Goal: Task Accomplishment & Management: Manage account settings

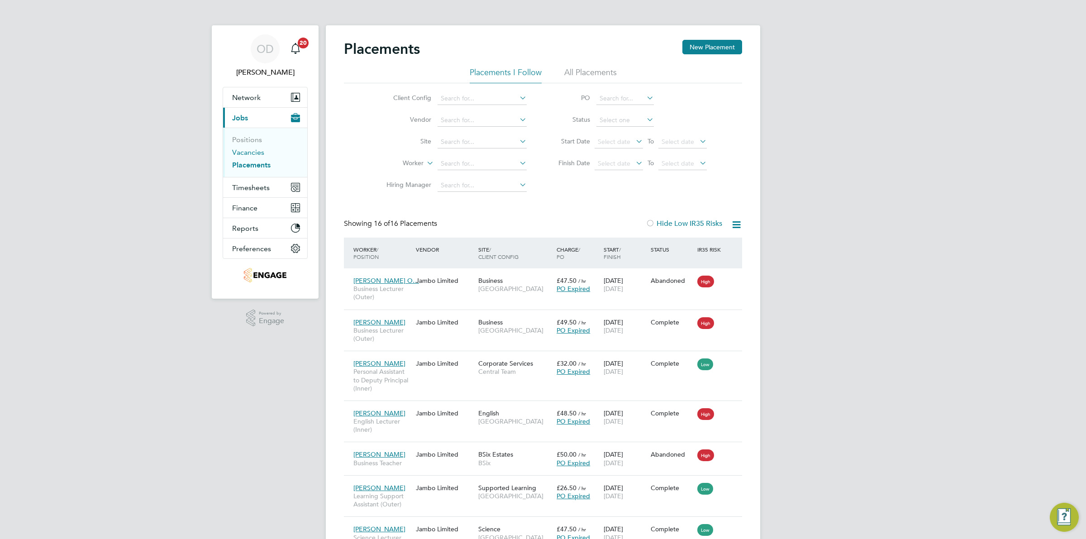
click at [256, 150] on link "Vacancies" at bounding box center [248, 152] width 32 height 9
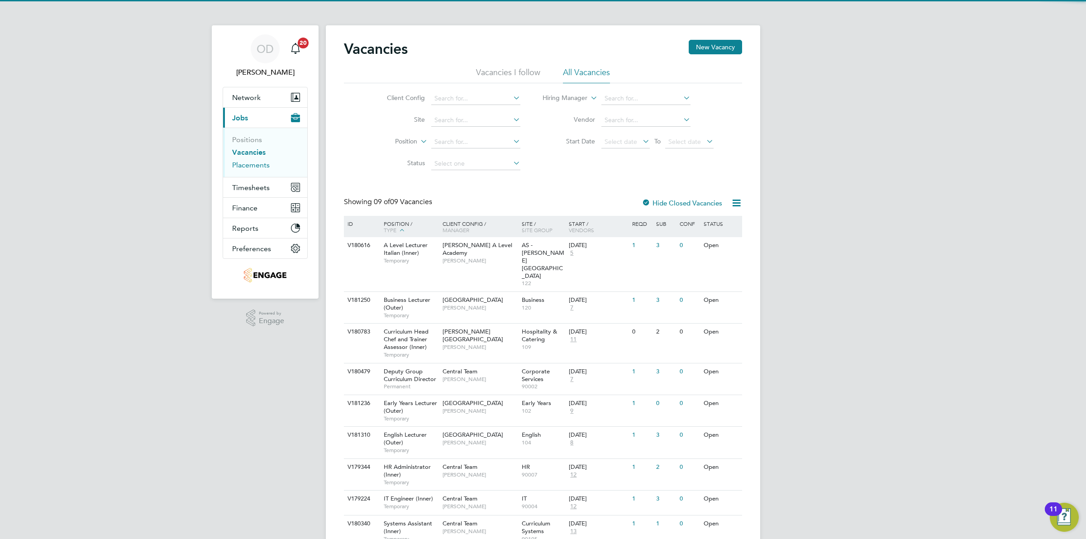
drag, startPoint x: 251, startPoint y: 164, endPoint x: 252, endPoint y: 159, distance: 4.5
click at [251, 164] on link "Placements" at bounding box center [251, 165] width 38 height 9
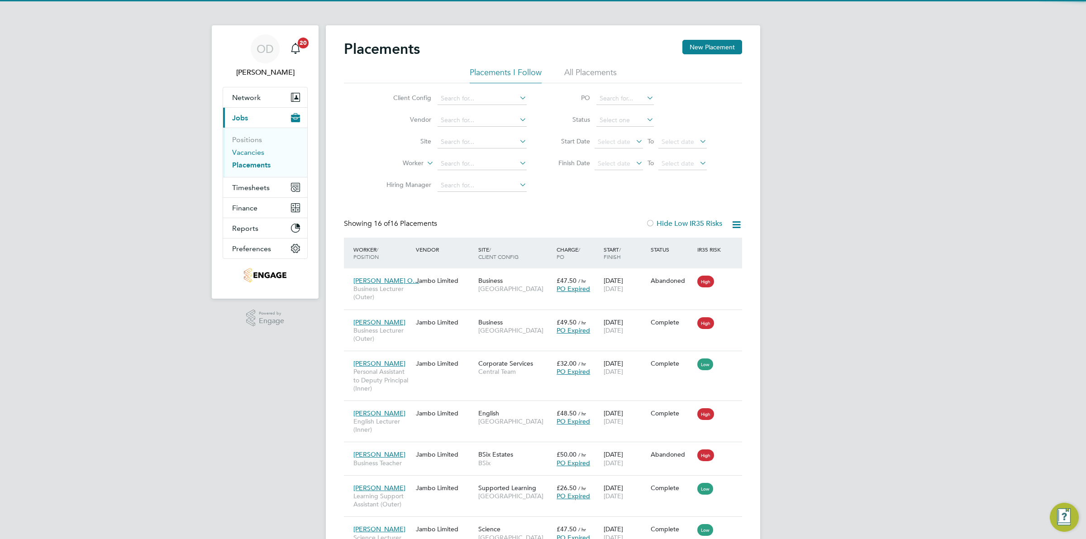
click at [250, 152] on link "Vacancies" at bounding box center [248, 152] width 32 height 9
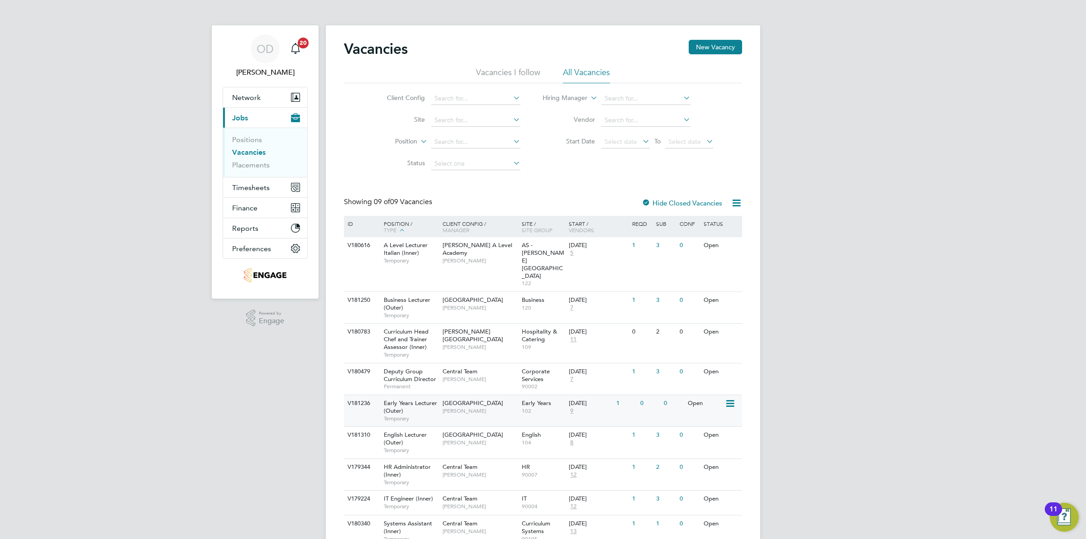
scroll to position [19, 0]
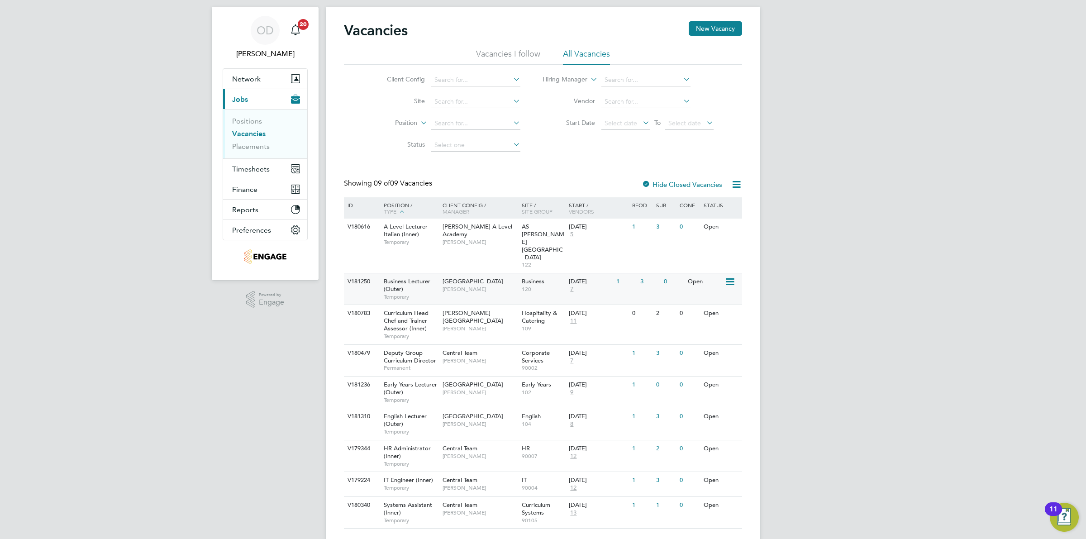
click at [539, 274] on div "Business 120" at bounding box center [543, 285] width 48 height 24
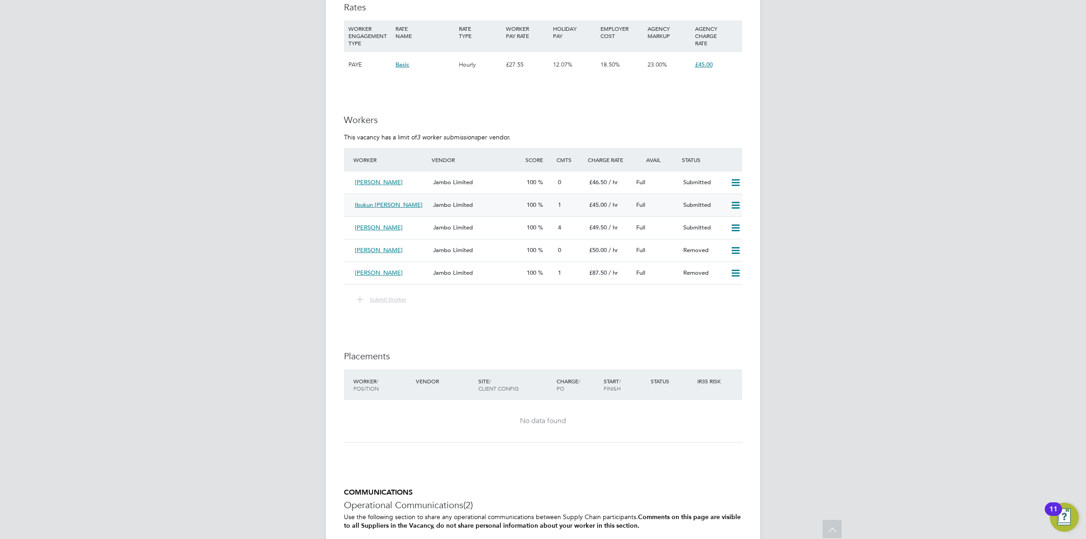
click at [463, 206] on span "Jambo Limited" at bounding box center [453, 205] width 40 height 8
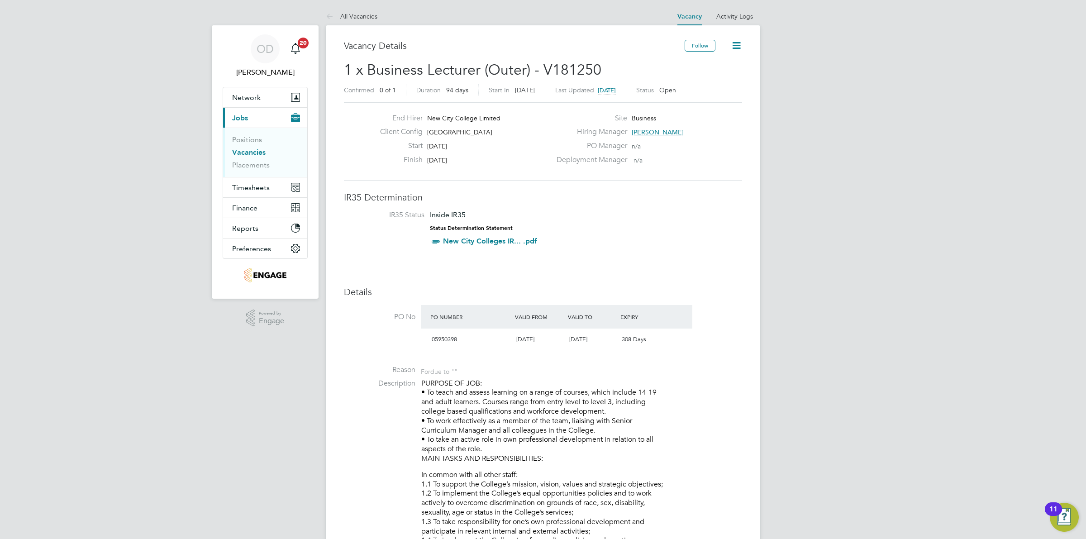
click at [242, 148] on link "Vacancies" at bounding box center [248, 152] width 33 height 9
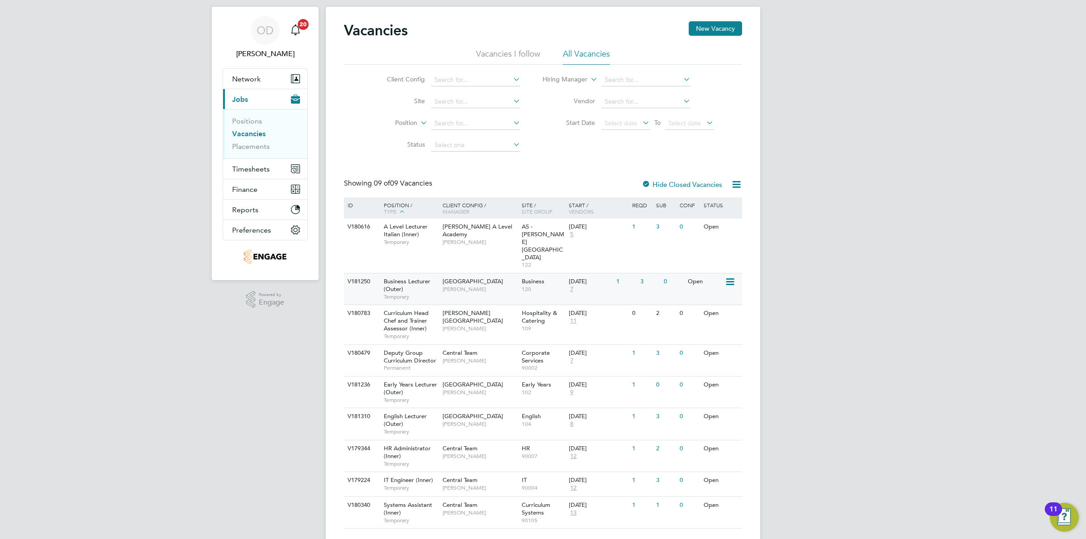
click at [642, 273] on div "3" at bounding box center [650, 281] width 24 height 17
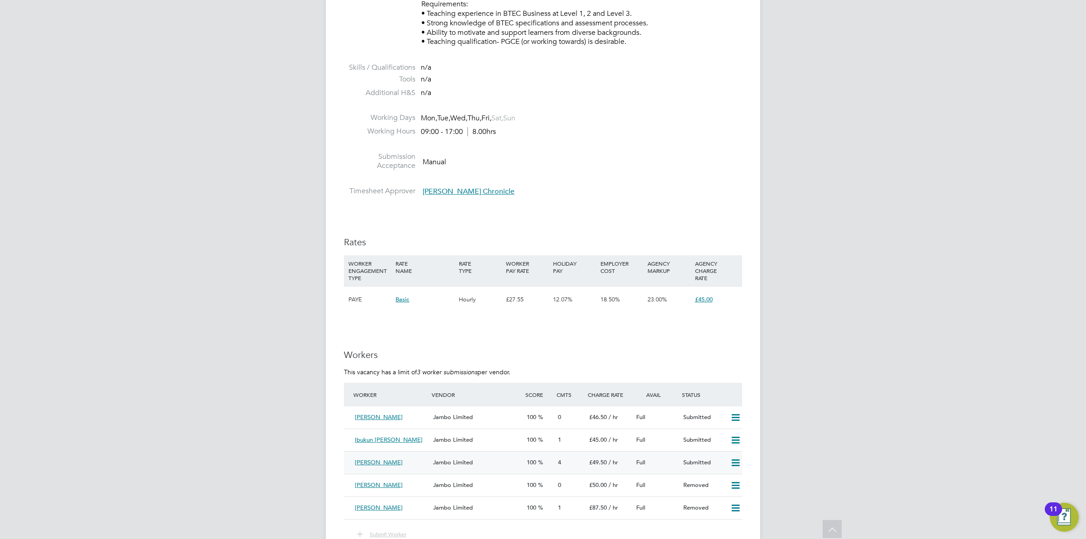
click at [424, 458] on div "Nasira Sikander" at bounding box center [390, 462] width 78 height 15
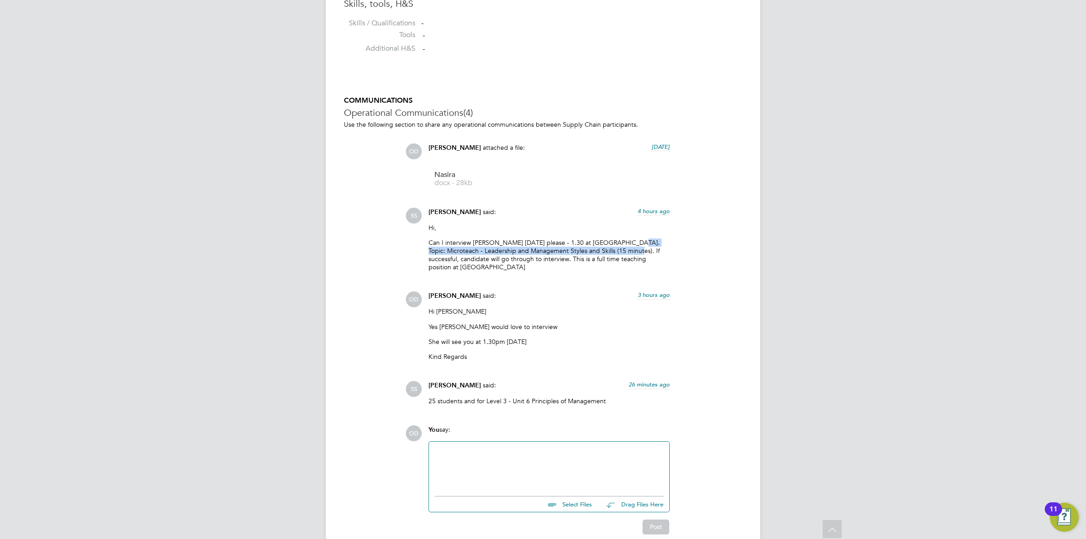
drag, startPoint x: 630, startPoint y: 244, endPoint x: 635, endPoint y: 250, distance: 7.4
click at [635, 250] on p "Can I interview Nasira on Monday please - 1.30 at Redbridge Campus. Topic: Micr…" at bounding box center [548, 254] width 241 height 33
copy p "Topic: Microteach - Leadership and Management Styles and Skills (15 minutes)."
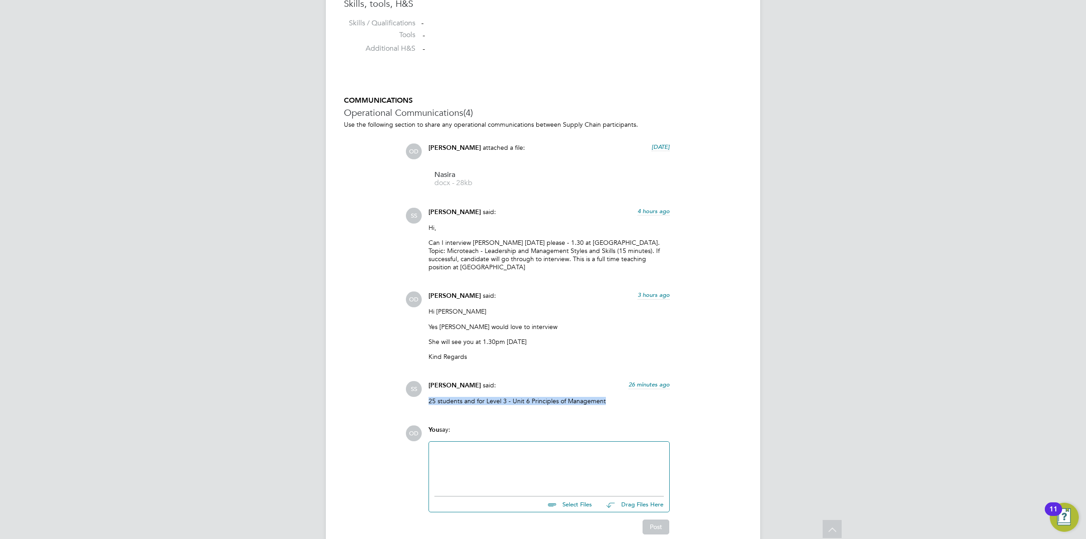
drag, startPoint x: 429, startPoint y: 403, endPoint x: 607, endPoint y: 401, distance: 177.8
click at [607, 401] on p "25 students and for Level 3 - Unit 6 Principles of Management" at bounding box center [548, 401] width 241 height 8
copy p "25 students and for Level 3 - Unit 6 Principles of Management"
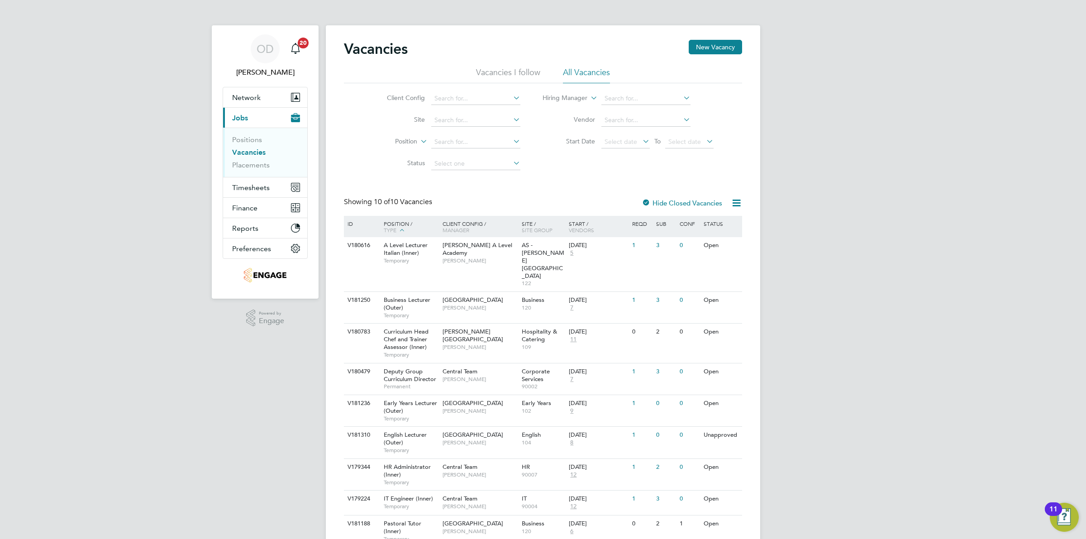
click at [247, 150] on link "Vacancies" at bounding box center [248, 152] width 33 height 9
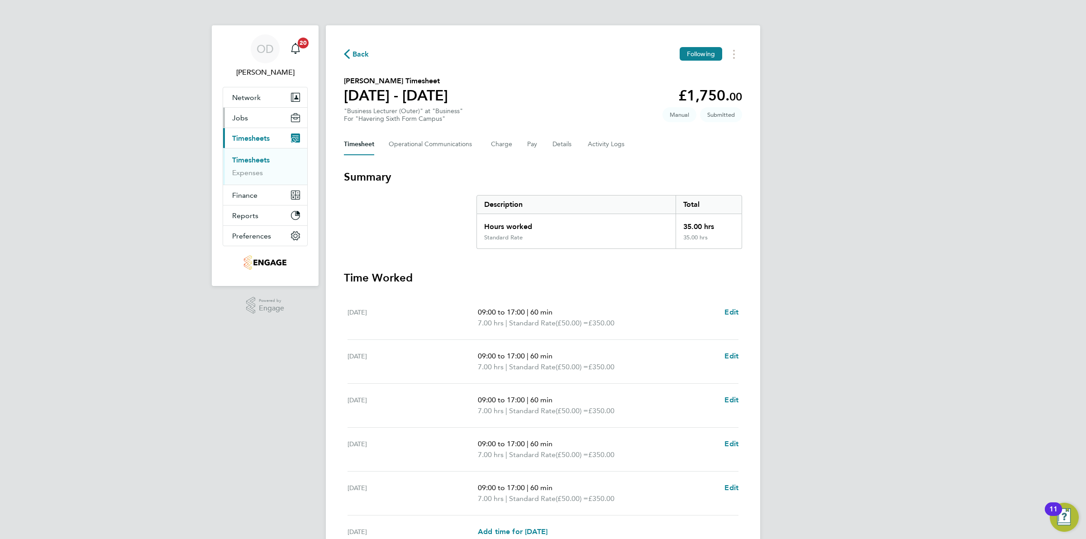
click at [244, 125] on button "Jobs" at bounding box center [265, 118] width 84 height 20
drag, startPoint x: 248, startPoint y: 154, endPoint x: 272, endPoint y: 157, distance: 24.6
click at [248, 154] on link "Vacancies" at bounding box center [248, 152] width 32 height 9
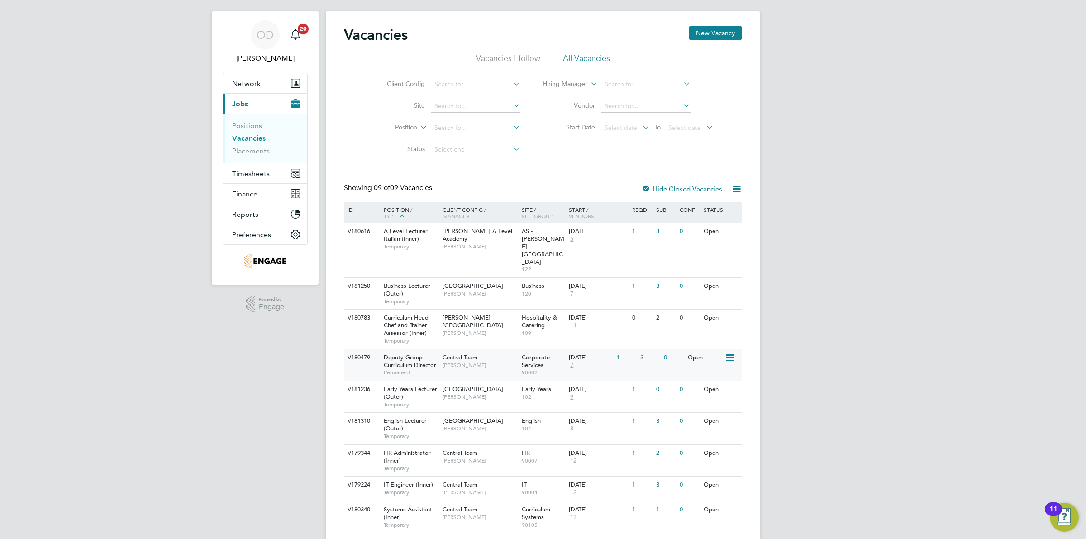
scroll to position [19, 0]
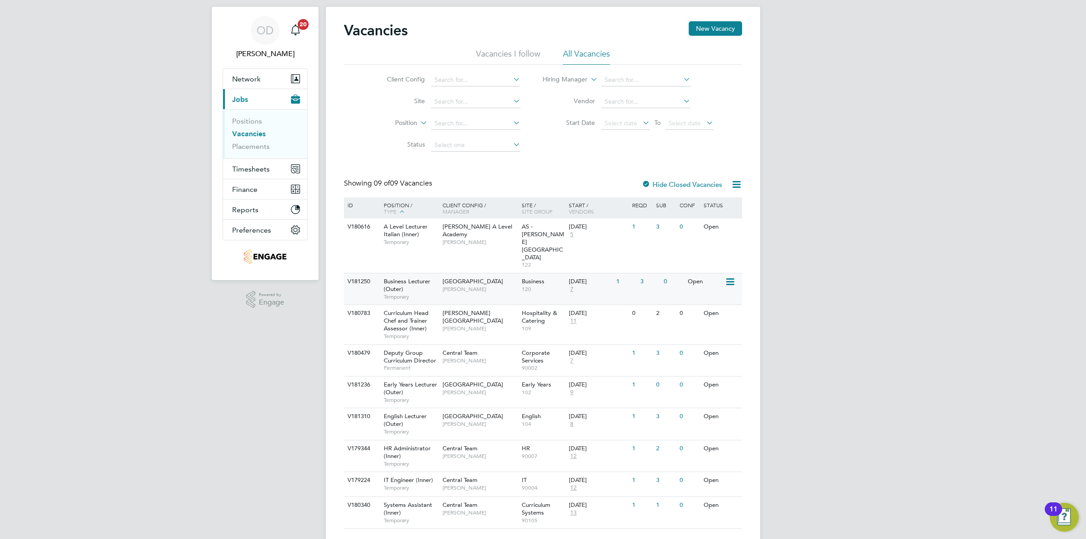
click at [652, 273] on div "V181250 Business Lecturer (Outer) Temporary Epping Forest Campus Shabnam Shahee…" at bounding box center [543, 289] width 398 height 32
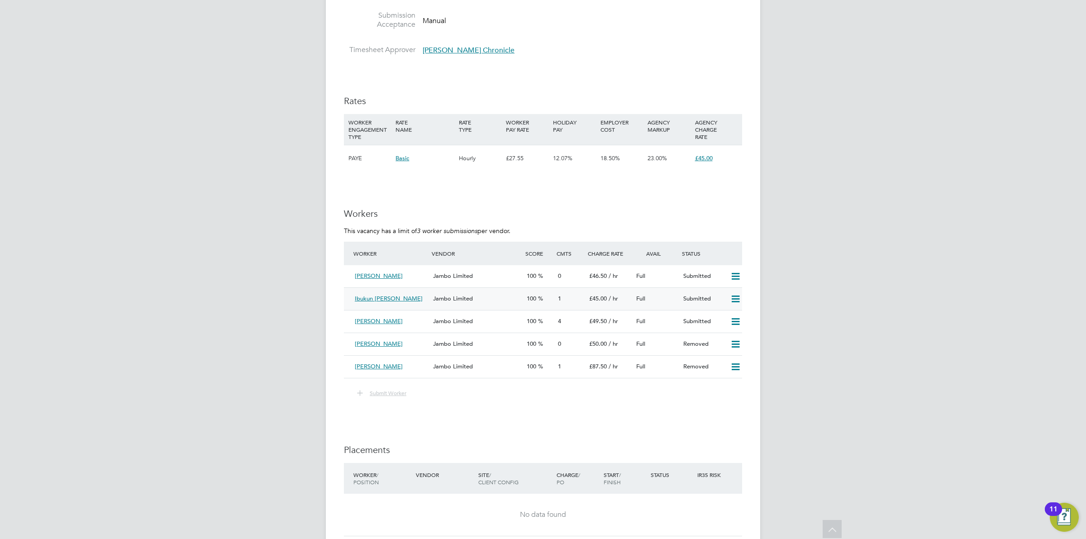
click at [532, 319] on div "Worker Vendor Score Cmts Charge Rate Avail Status Ben Edeh Jambo Limited 100 0 …" at bounding box center [543, 310] width 398 height 137
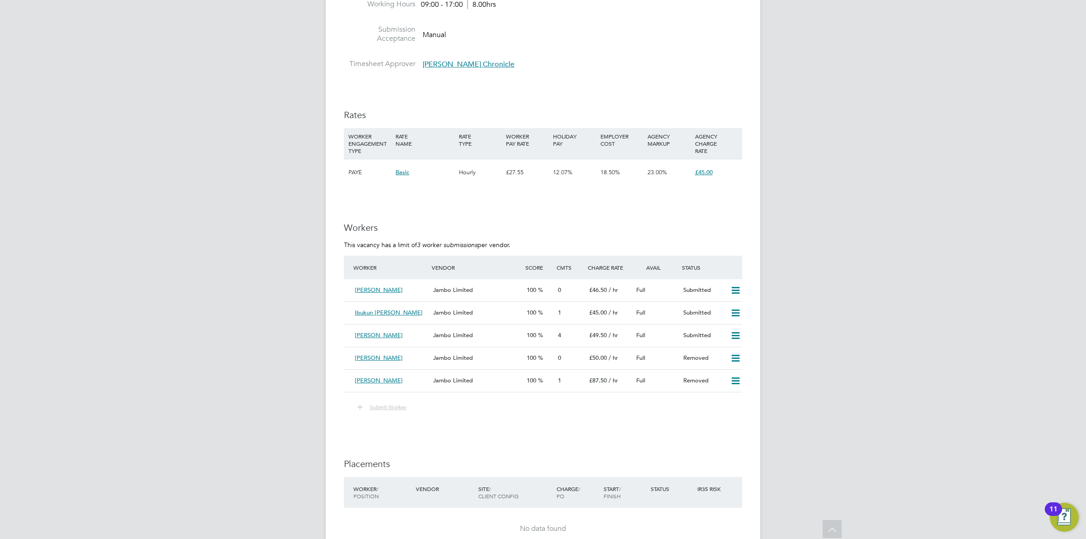
scroll to position [1357, 0]
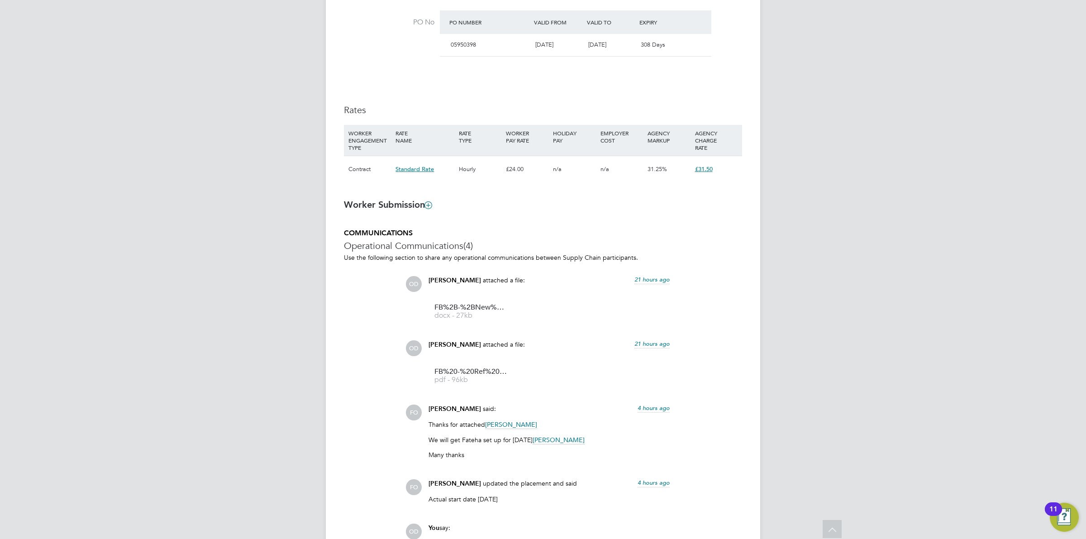
scroll to position [677, 0]
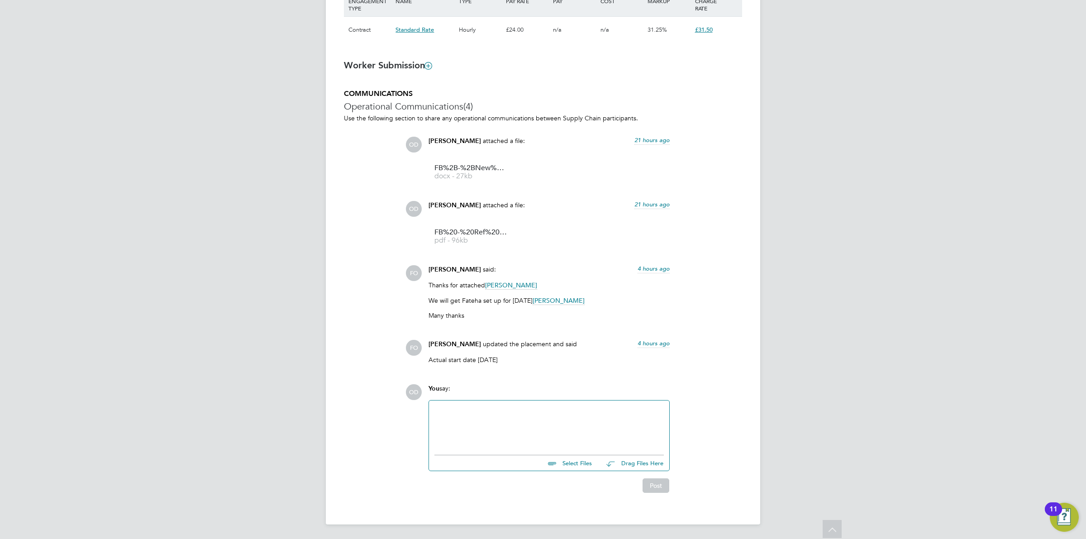
click at [541, 419] on div at bounding box center [548, 425] width 229 height 39
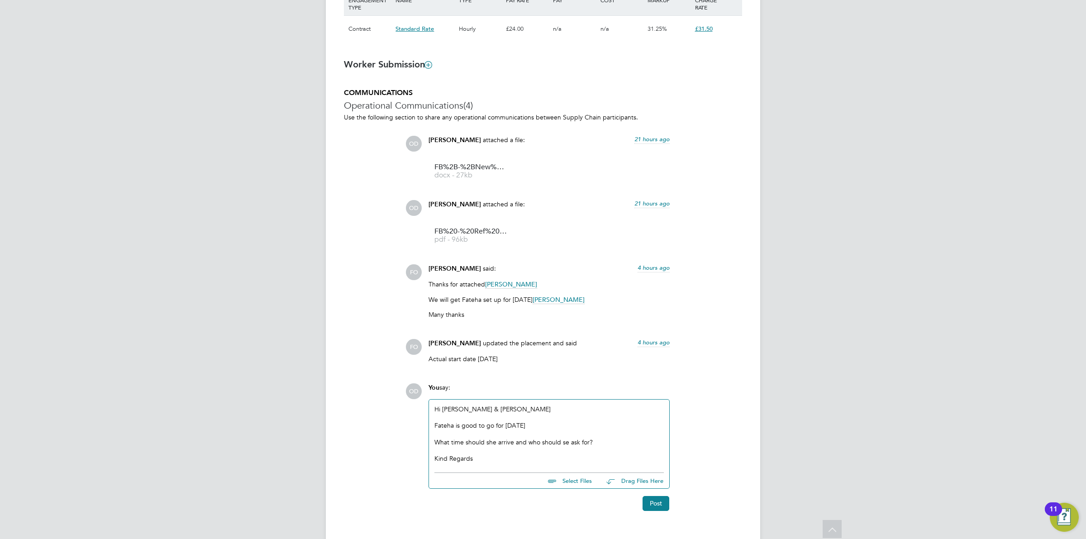
click at [562, 442] on div "What time should she arrive and who should se ask for?" at bounding box center [548, 442] width 229 height 8
click at [580, 461] on div "Kind Regards" at bounding box center [548, 458] width 229 height 8
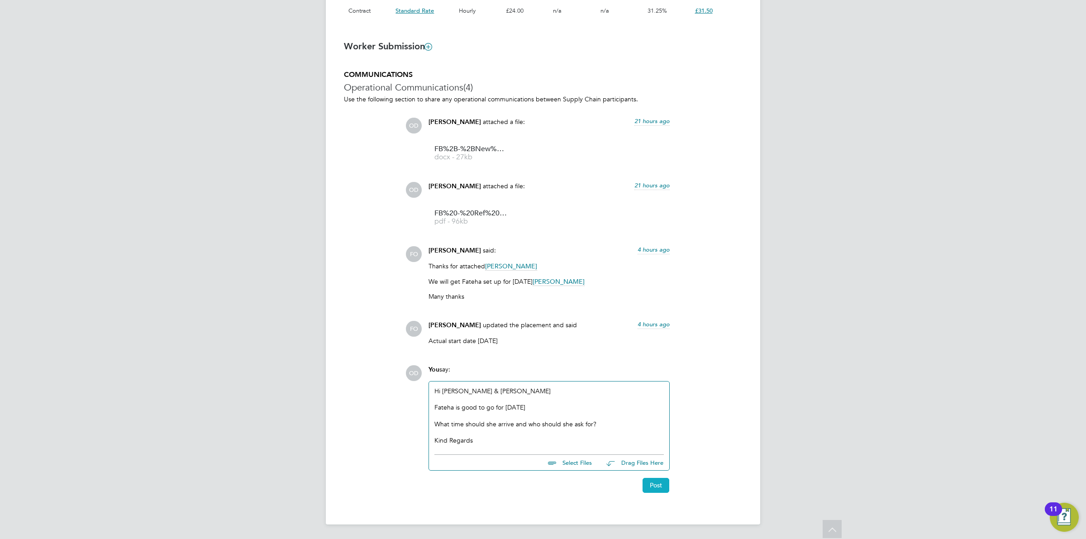
click at [661, 487] on button "Post" at bounding box center [655, 485] width 27 height 14
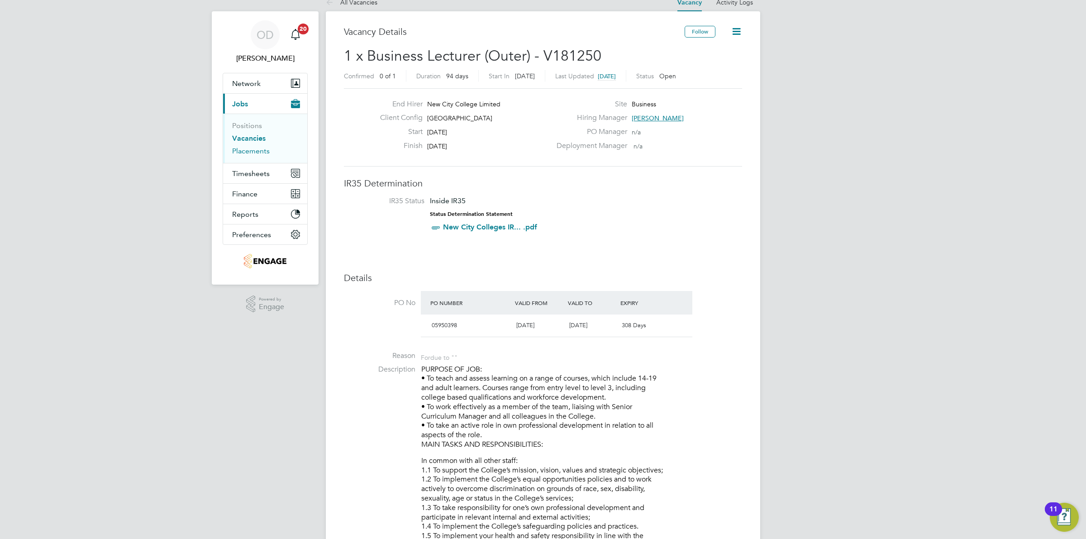
click at [264, 152] on link "Placements" at bounding box center [251, 151] width 38 height 9
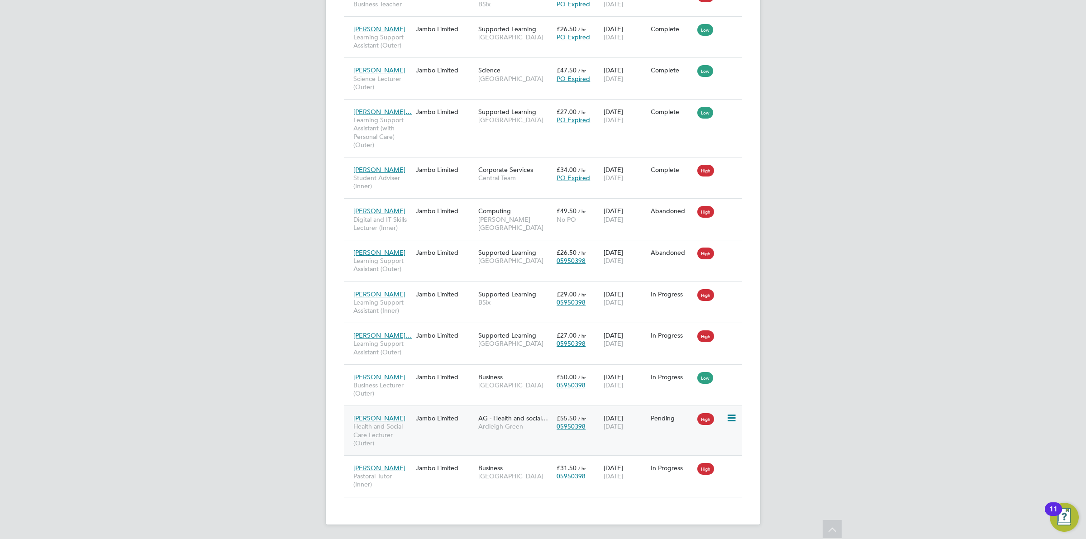
click at [642, 440] on div "Kadine Watson Health and Social Care Lecturer (Outer) Jambo Limited AG - Health…" at bounding box center [543, 430] width 398 height 50
click at [622, 426] on span "[DATE]" at bounding box center [612, 426] width 19 height 8
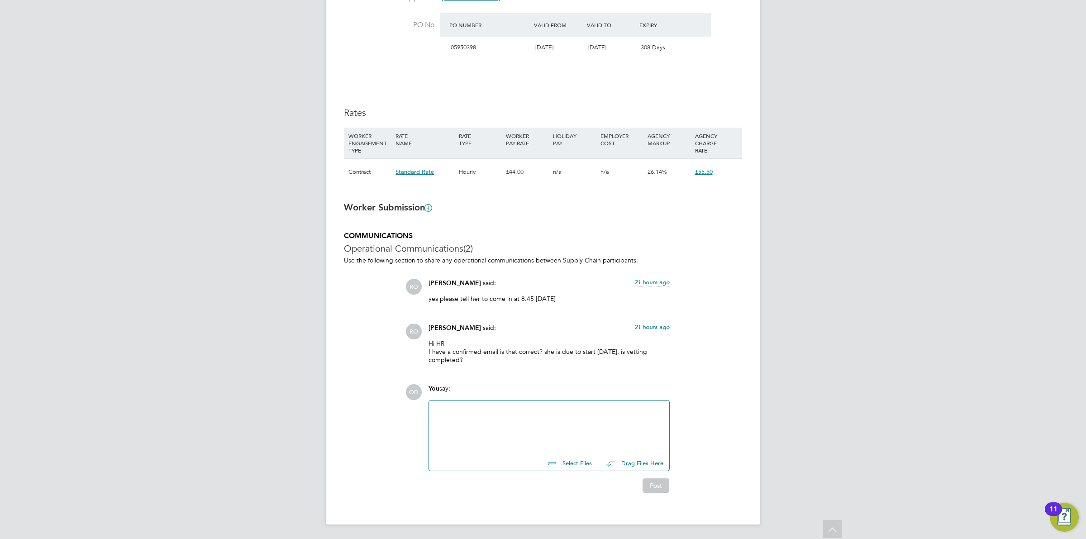
click at [492, 417] on div at bounding box center [548, 425] width 229 height 39
click at [575, 463] on input "file" at bounding box center [596, 461] width 136 height 13
type input "C:\fakepath\KW - NCC Vetting Form.docx"
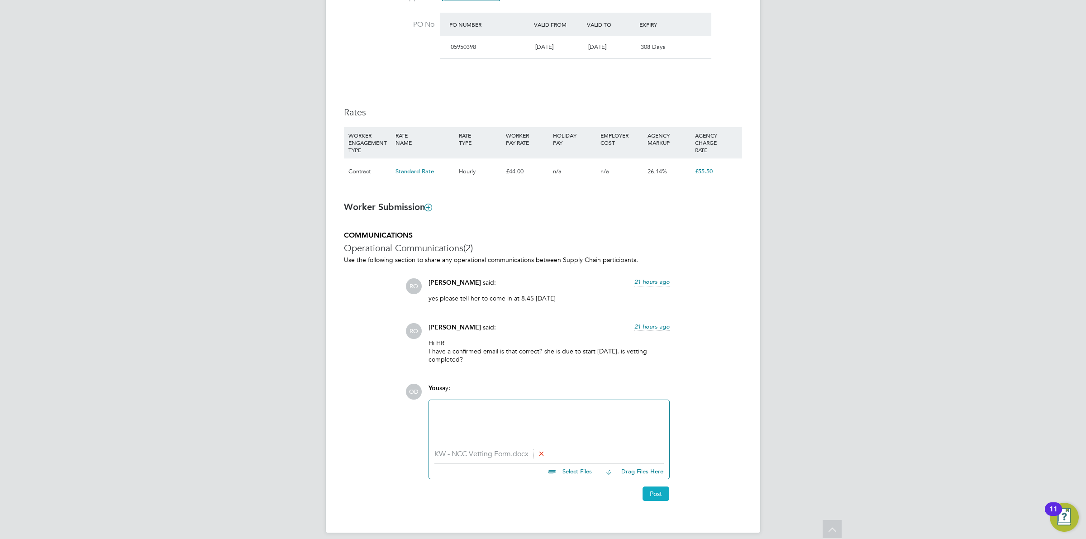
click at [655, 488] on button "Post" at bounding box center [655, 493] width 27 height 14
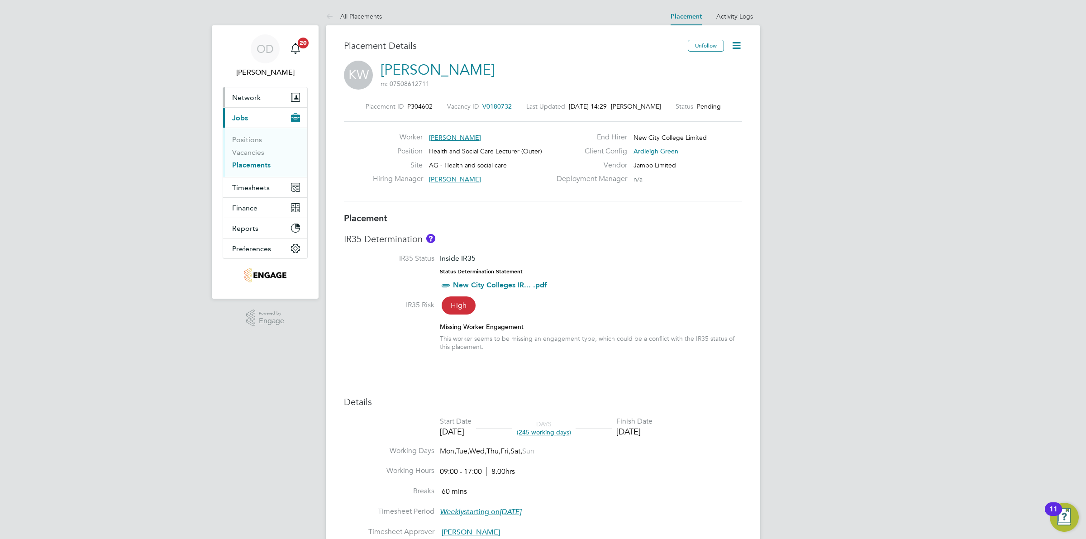
click at [252, 102] on button "Network" at bounding box center [265, 97] width 84 height 20
click at [239, 159] on link "Workers" at bounding box center [246, 157] width 28 height 9
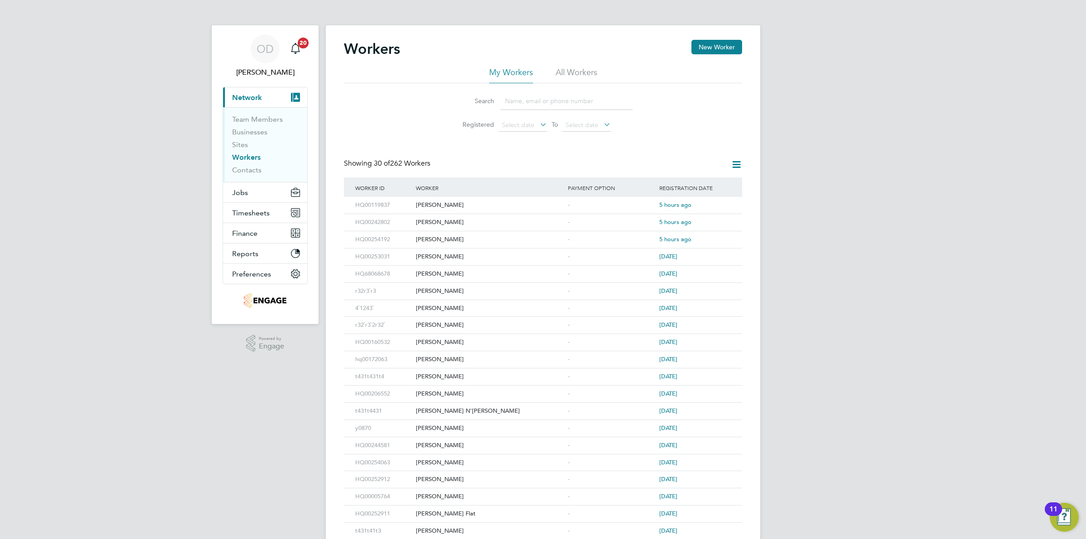
click at [532, 100] on input at bounding box center [566, 101] width 132 height 18
type input "kadine"
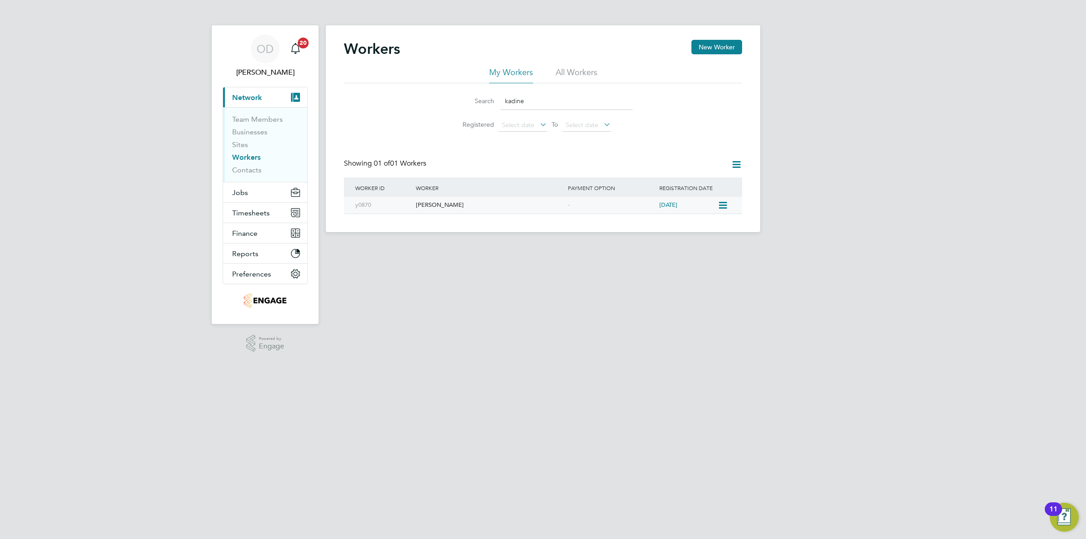
click at [575, 205] on div "-" at bounding box center [610, 205] width 91 height 17
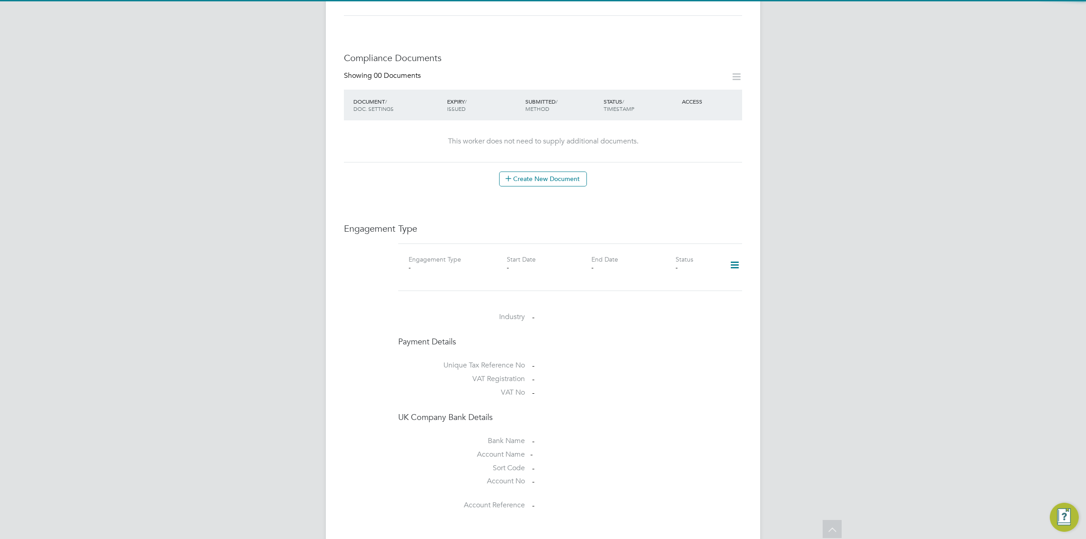
scroll to position [580, 0]
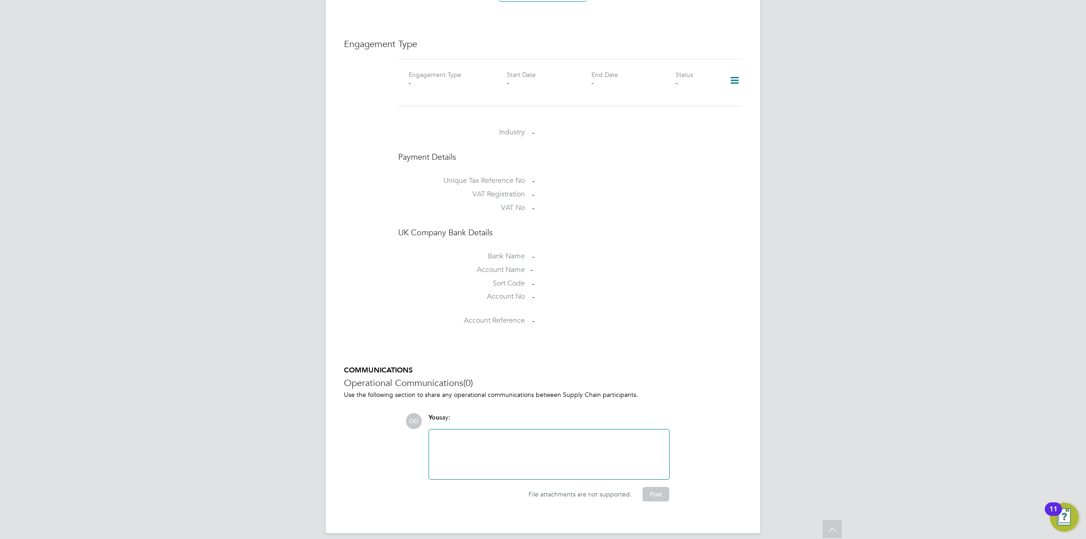
click at [503, 442] on div at bounding box center [548, 454] width 229 height 39
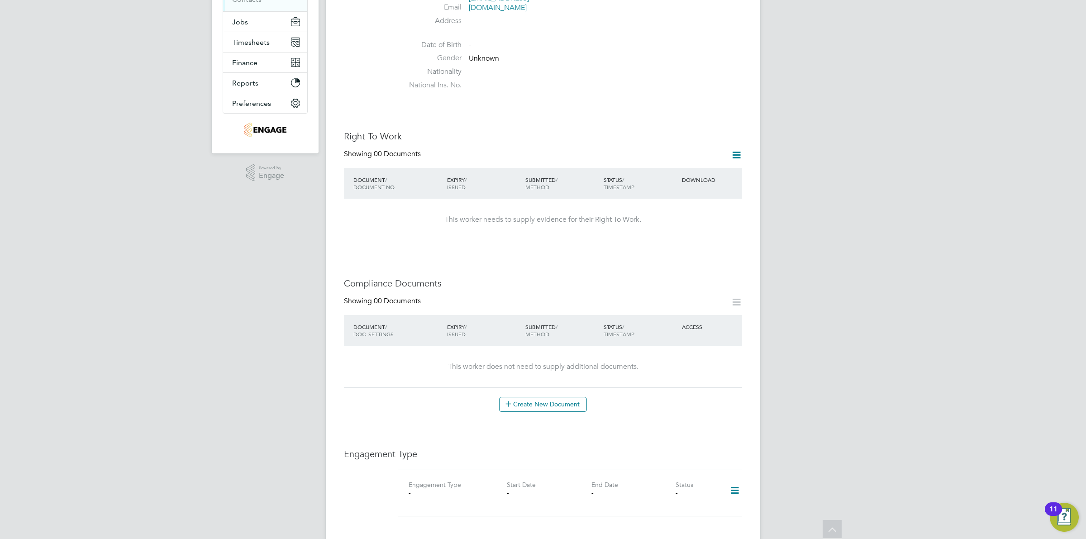
scroll to position [114, 0]
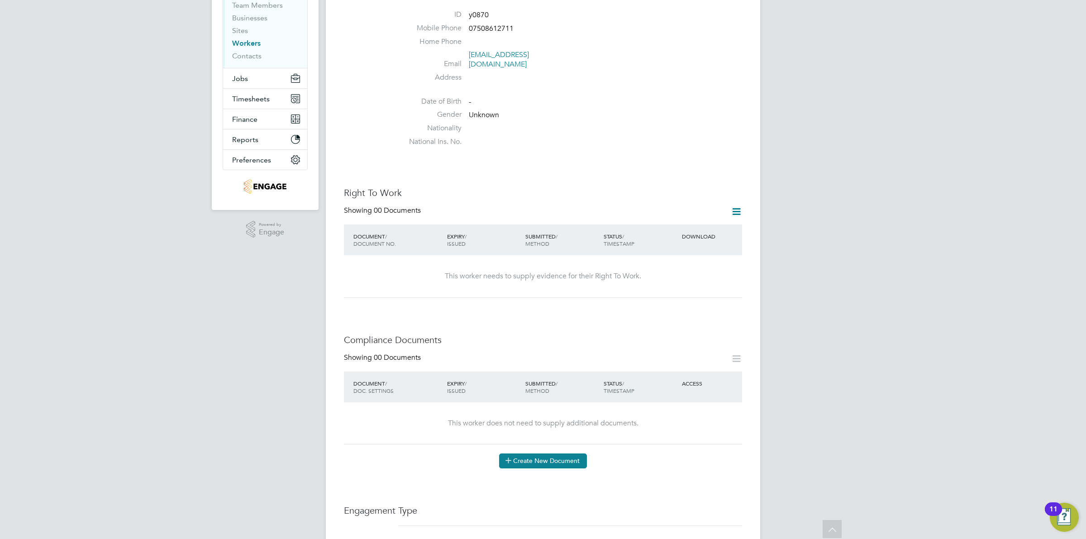
click at [519, 453] on button "Create New Document" at bounding box center [543, 460] width 88 height 14
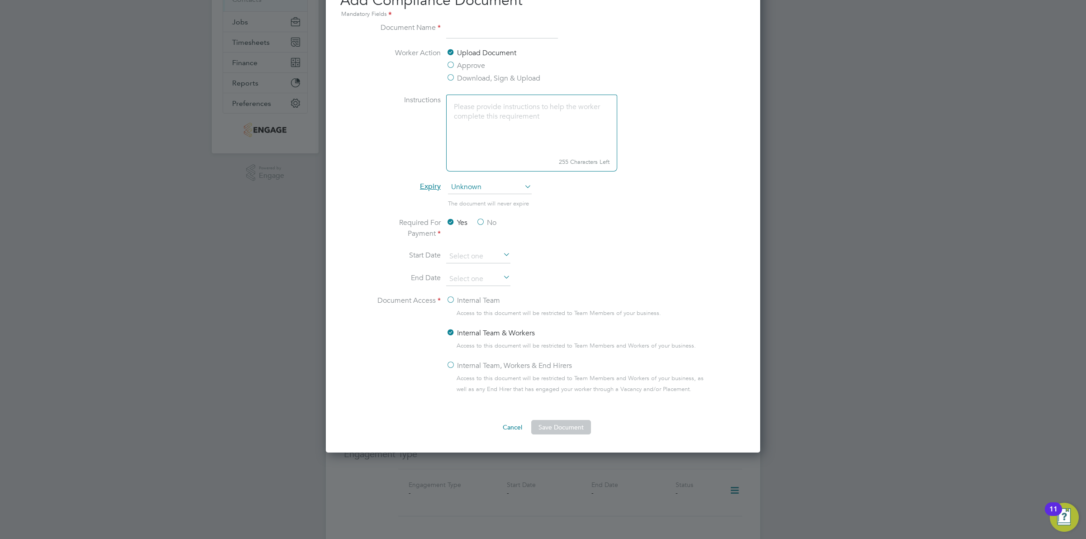
scroll to position [71, 0]
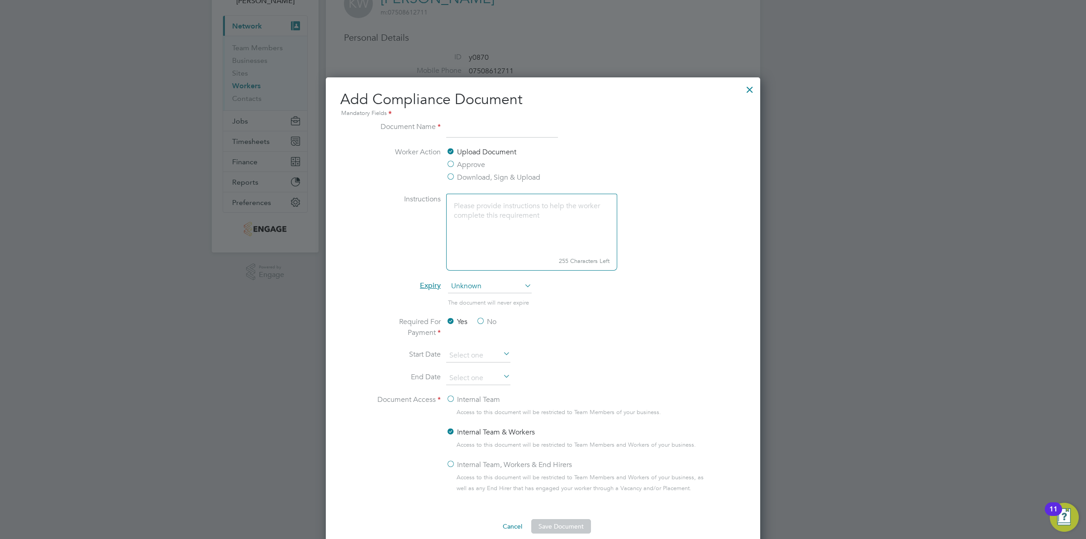
click at [496, 121] on input at bounding box center [502, 129] width 112 height 16
type input "NCC Vetting Form"
click at [476, 179] on label "Download, Sign & Upload" at bounding box center [493, 177] width 94 height 11
click at [0, 0] on input "Download, Sign & Upload" at bounding box center [0, 0] width 0 height 0
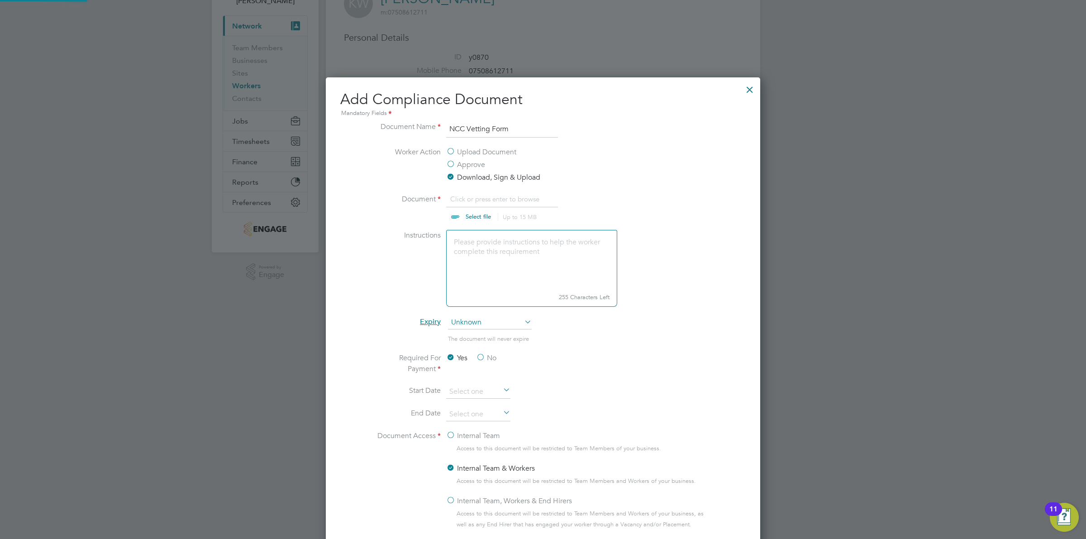
scroll to position [14, 112]
click at [485, 324] on span "Unknown" at bounding box center [490, 323] width 84 height 14
click at [557, 338] on li "The document will never expire" at bounding box center [543, 343] width 340 height 19
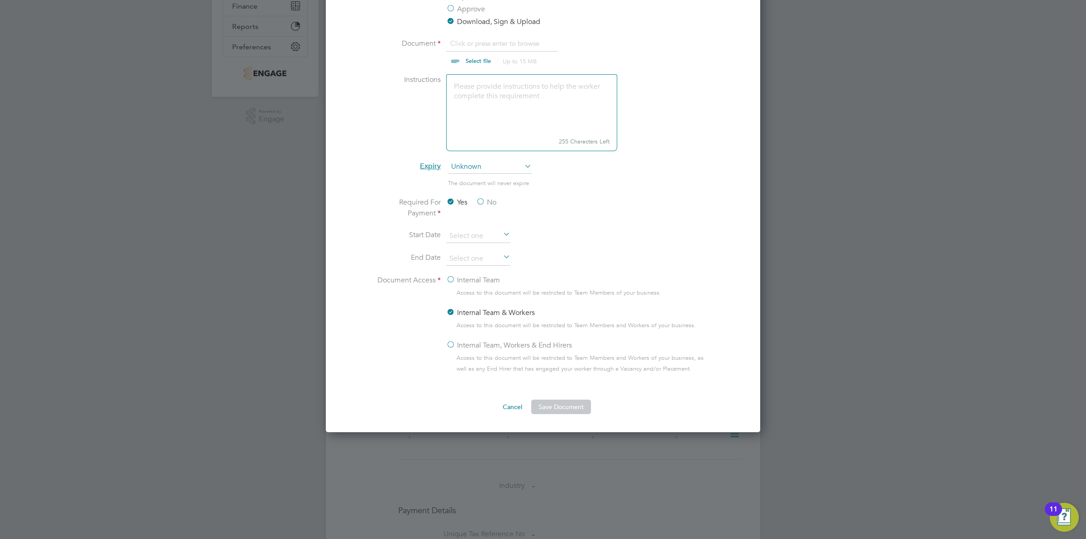
scroll to position [241, 0]
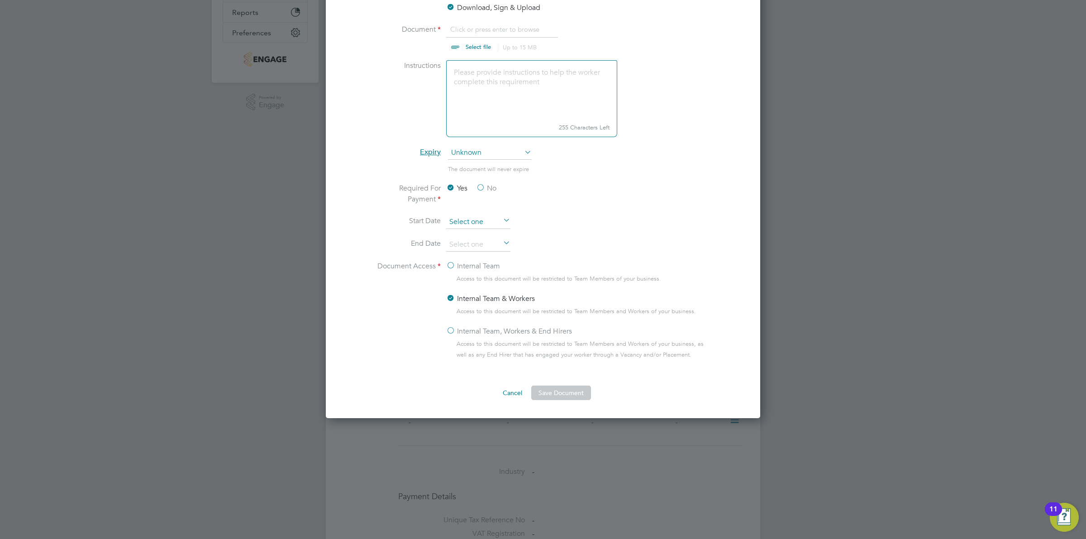
click at [478, 221] on input at bounding box center [478, 222] width 64 height 14
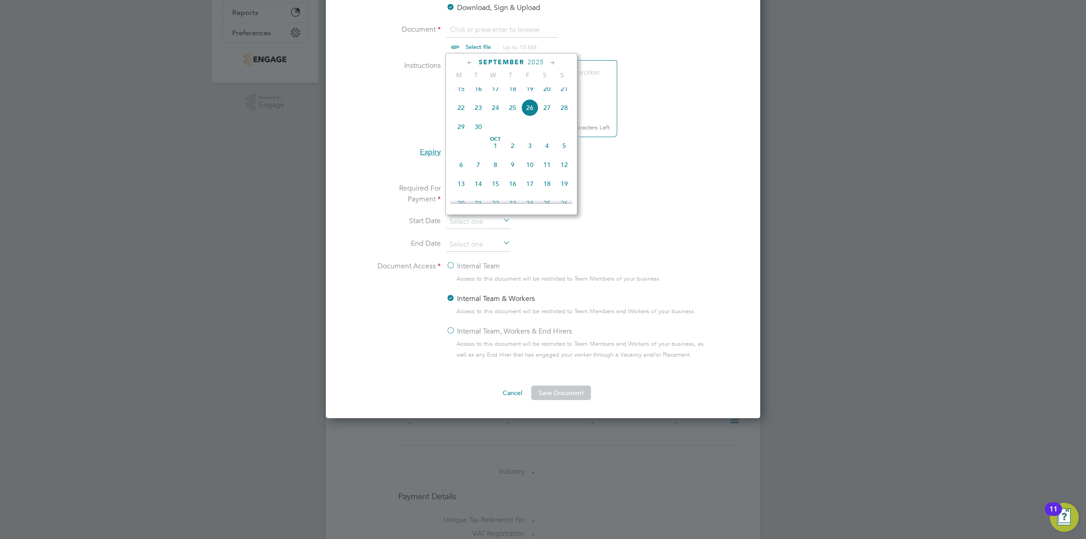
scroll to position [365, 0]
click at [456, 121] on span "29" at bounding box center [460, 112] width 17 height 17
type input "[DATE]"
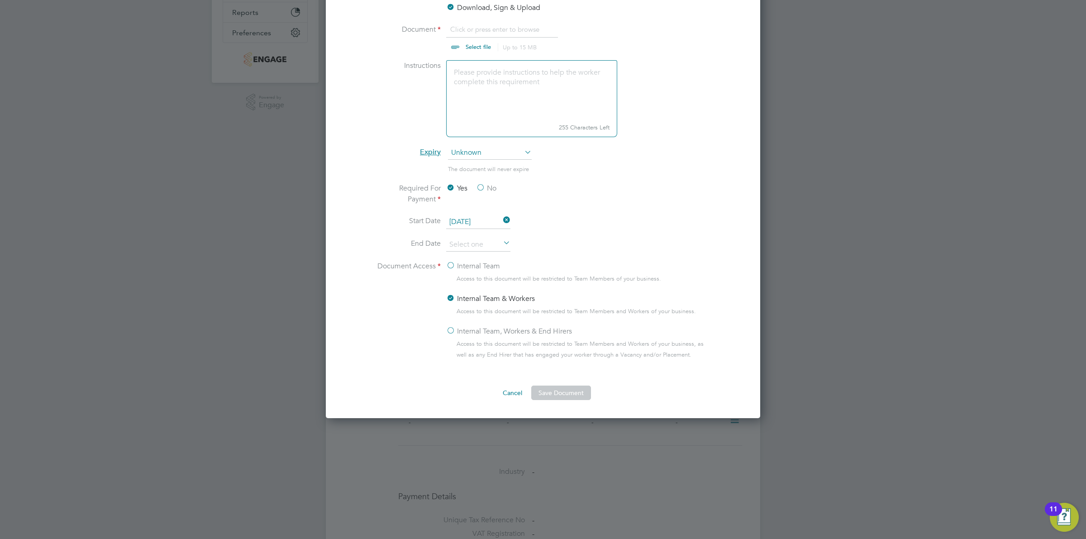
click at [501, 244] on icon at bounding box center [501, 243] width 0 height 13
click at [554, 84] on icon at bounding box center [552, 86] width 9 height 10
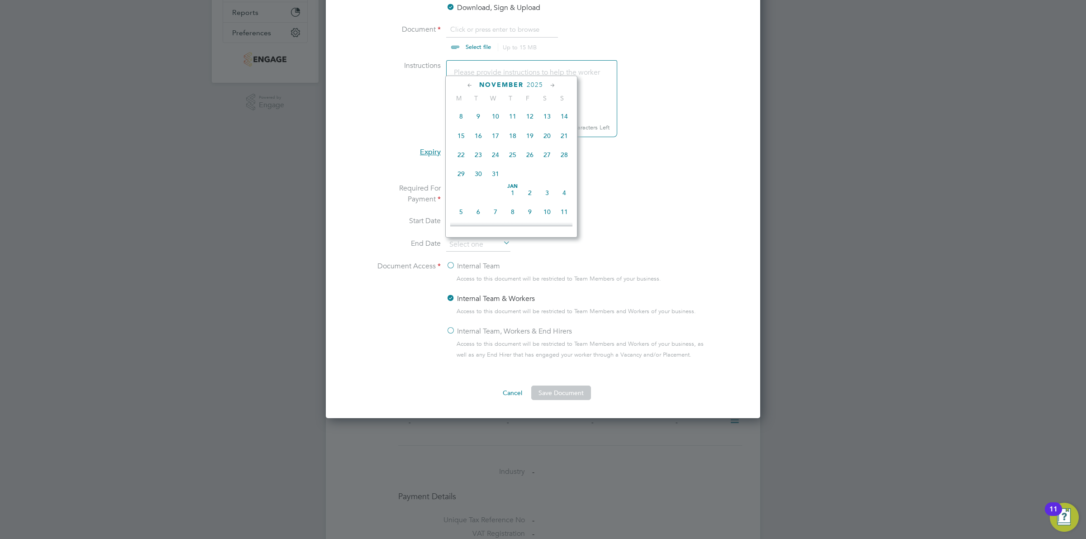
click at [554, 84] on icon at bounding box center [552, 86] width 9 height 10
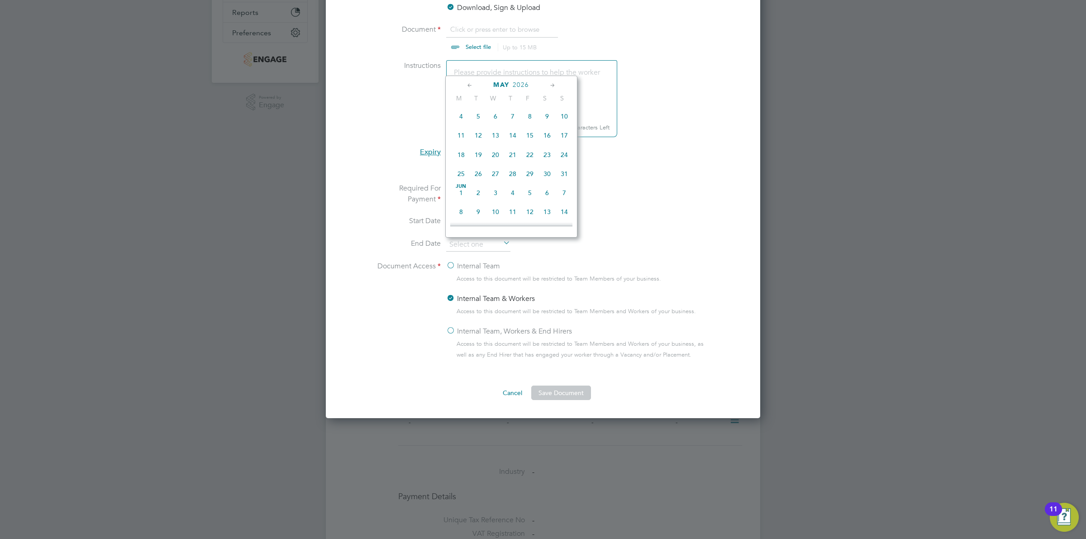
click at [554, 84] on icon at bounding box center [552, 86] width 9 height 10
click at [553, 81] on icon at bounding box center [552, 86] width 9 height 10
click at [527, 99] on span "3" at bounding box center [529, 89] width 17 height 17
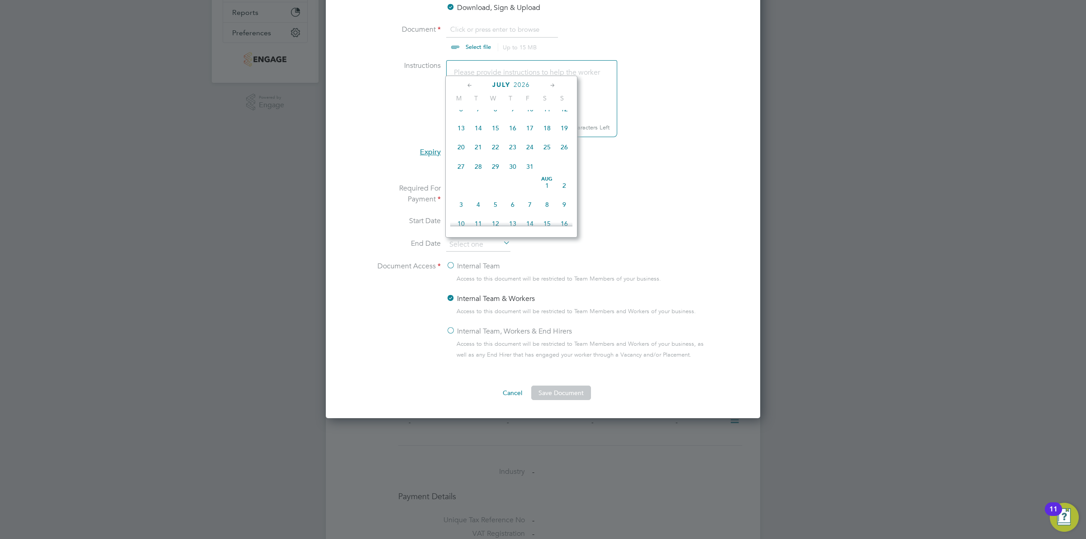
type input "[DATE]"
click at [686, 177] on li "The document will never expire" at bounding box center [543, 173] width 340 height 19
click at [482, 267] on label "Internal Team" at bounding box center [473, 266] width 54 height 11
click at [0, 0] on input "Internal Team" at bounding box center [0, 0] width 0 height 0
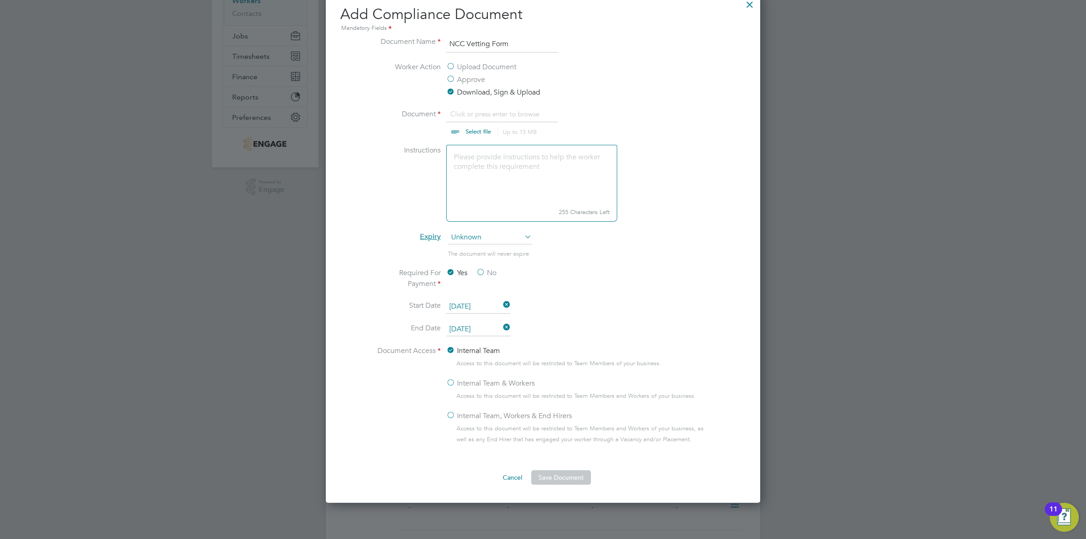
scroll to position [143, 0]
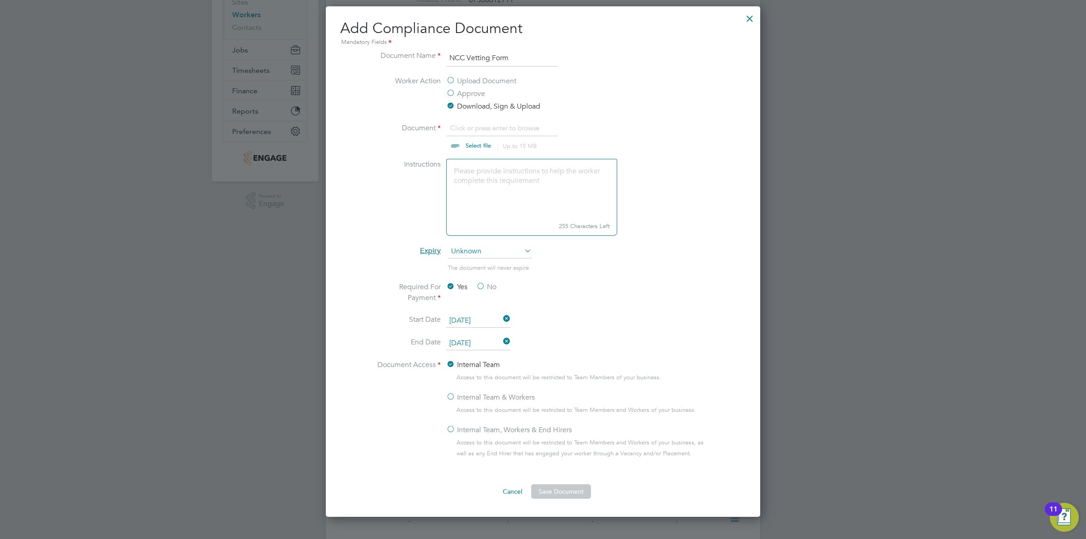
click at [486, 141] on input "file" at bounding box center [487, 136] width 142 height 27
type input "C:\fakepath\KW - NCC Vetting Form.docx"
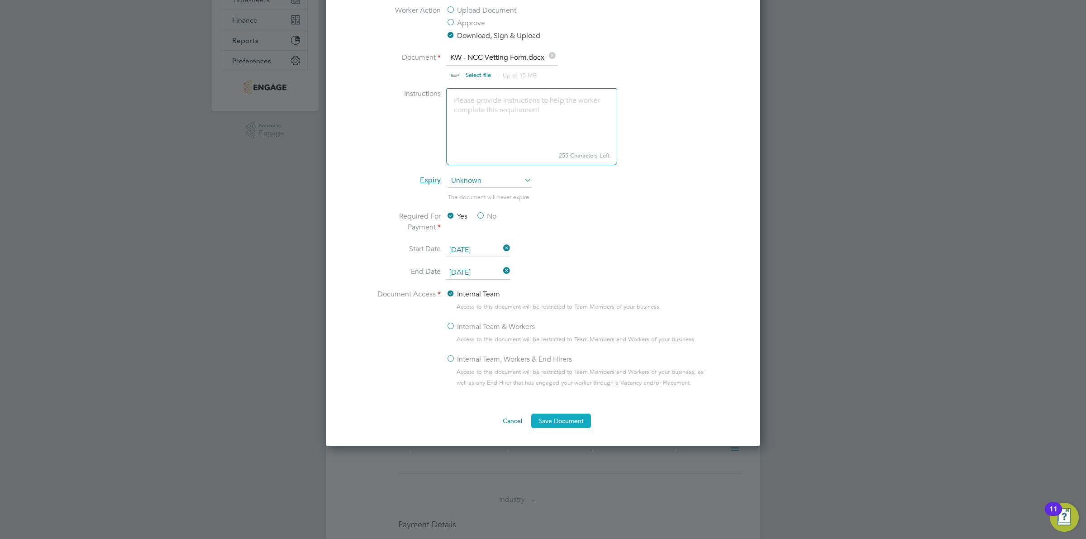
click at [573, 421] on button "Save Document" at bounding box center [561, 420] width 60 height 14
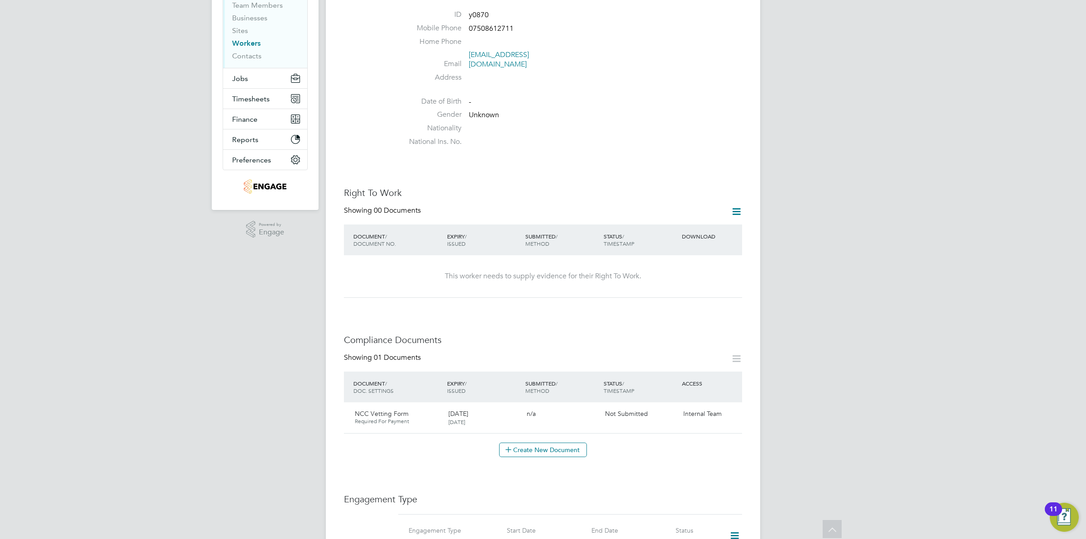
scroll to position [157, 0]
